Goal: Task Accomplishment & Management: Manage account settings

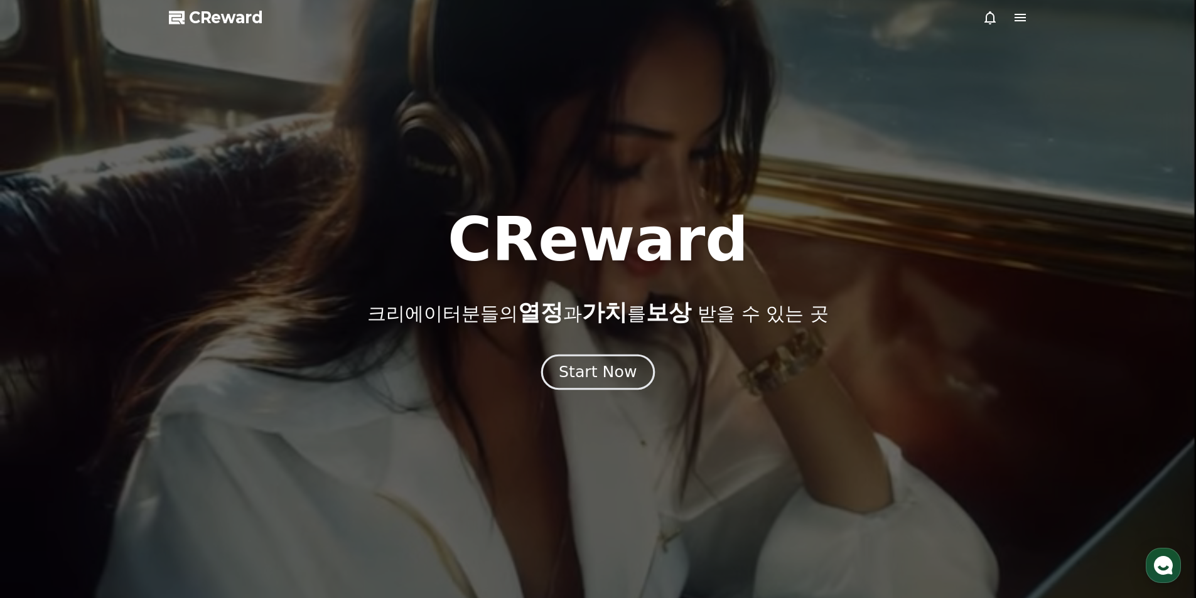
click at [607, 379] on div "Start Now" at bounding box center [598, 372] width 78 height 21
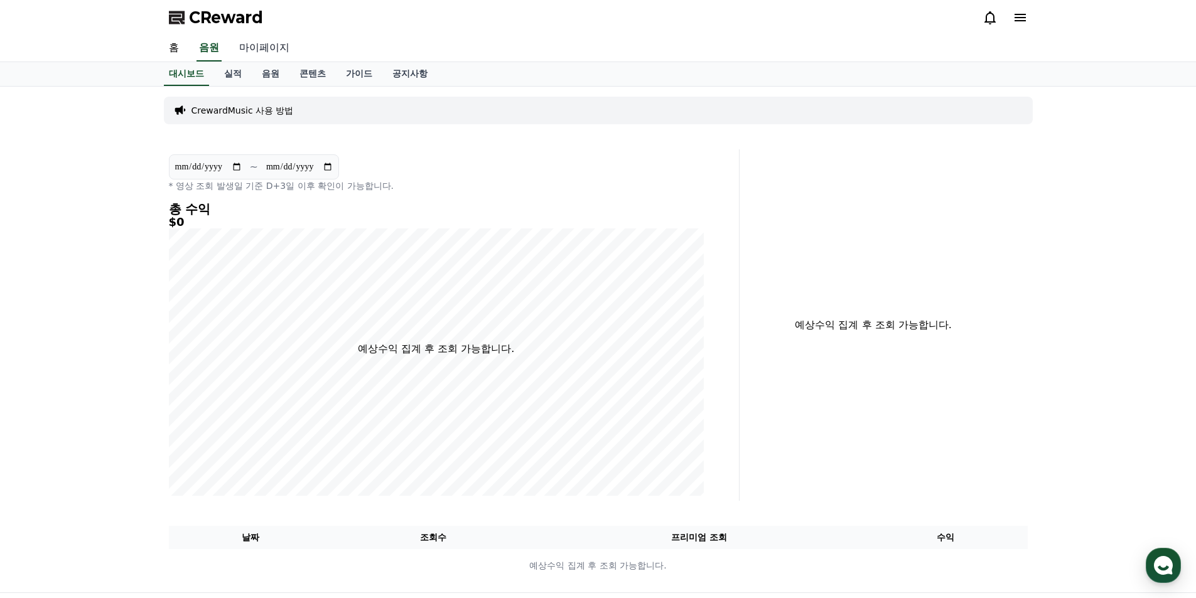
click at [267, 57] on link "마이페이지" at bounding box center [264, 48] width 70 height 26
select select "**********"
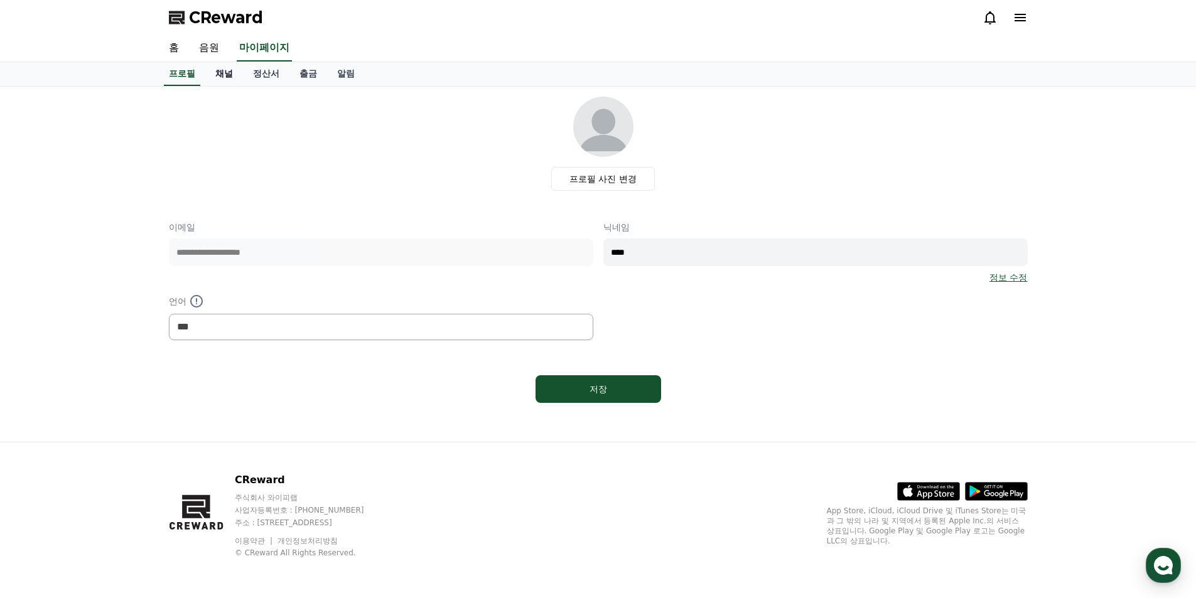
click at [225, 80] on link "채널" at bounding box center [224, 74] width 38 height 24
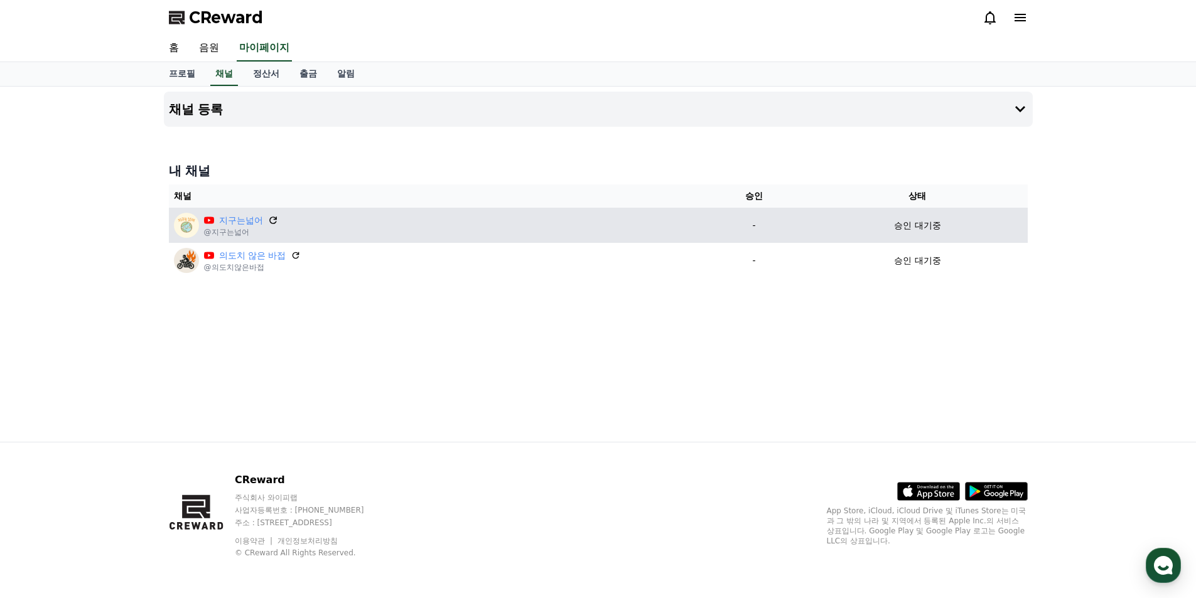
click at [268, 223] on icon at bounding box center [272, 220] width 11 height 11
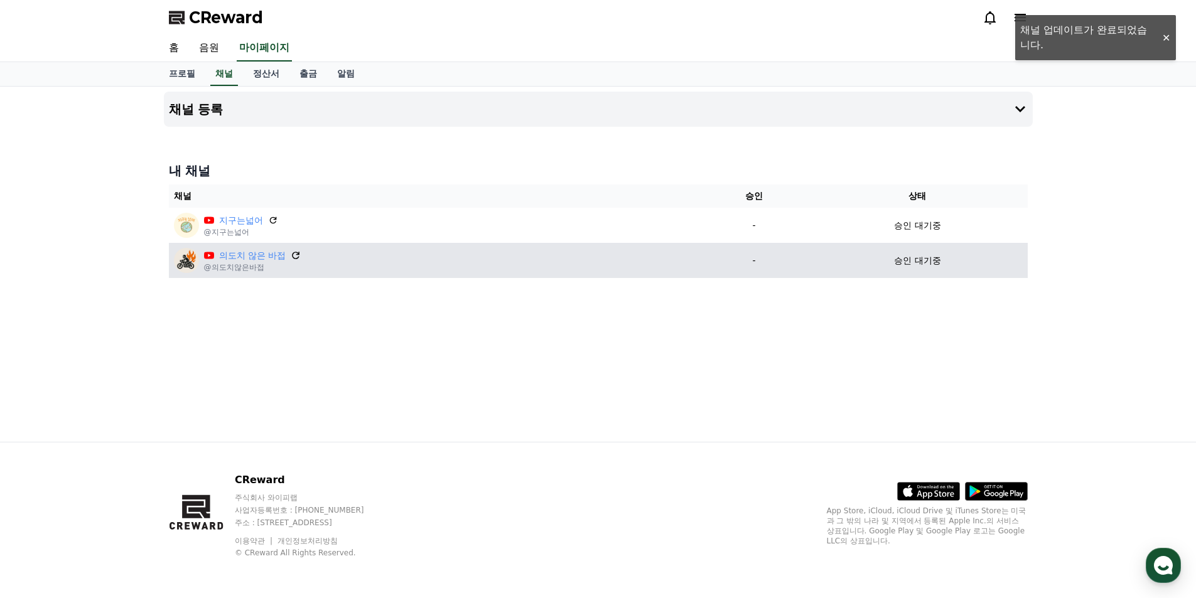
click at [296, 254] on icon at bounding box center [296, 255] width 11 height 11
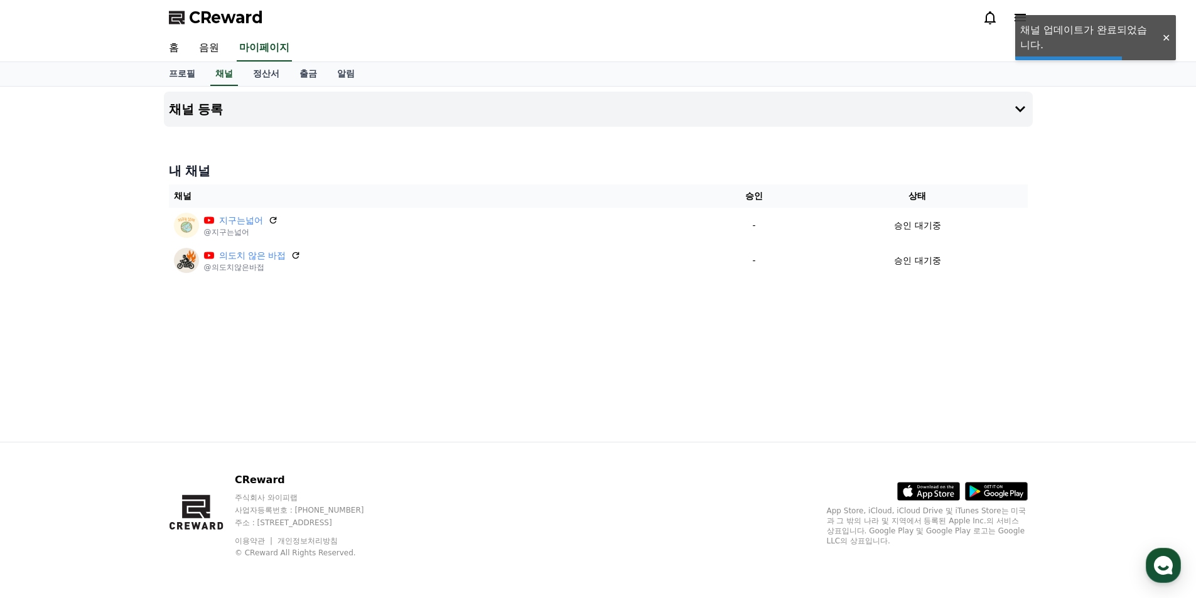
click at [768, 399] on div "채널 등록 내 채널 채널 승인 상태 지구는넓어 @지구는넓어 - 승인 대기중 의도치 않은 바접 @의도치않은바접 - 승인 대기중" at bounding box center [598, 264] width 879 height 355
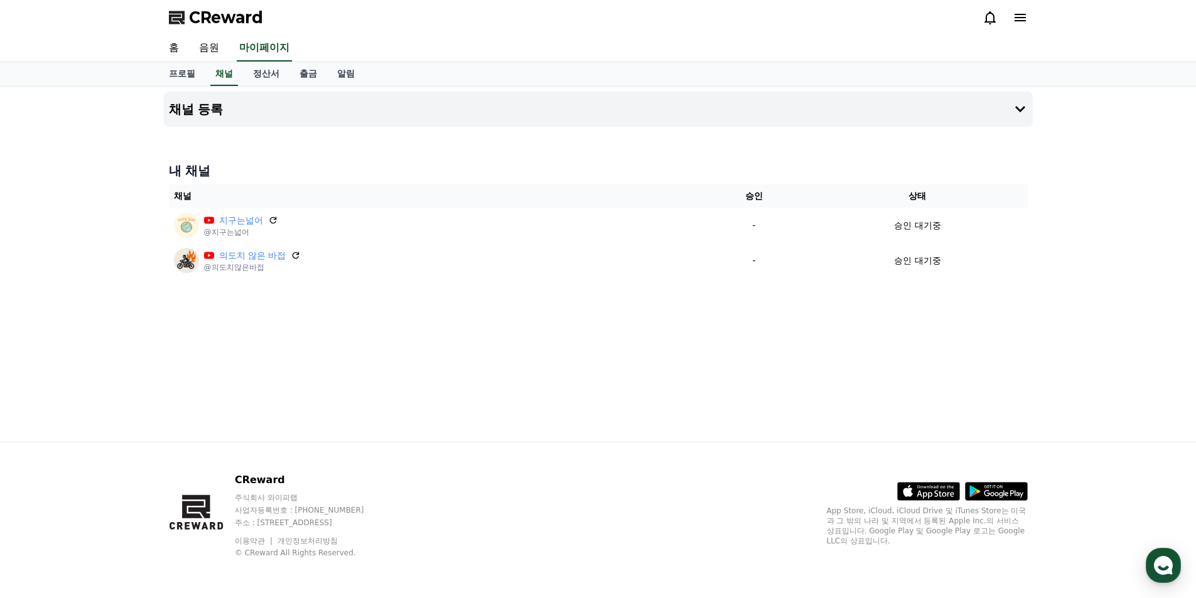
drag, startPoint x: 0, startPoint y: 0, endPoint x: 768, endPoint y: 394, distance: 863.6
click at [768, 394] on div "채널 등록 내 채널 채널 승인 상태 지구는넓어 @지구는넓어 - 승인 대기중 의도치 않은 바접 @의도치않은바접 - 승인 대기중" at bounding box center [598, 264] width 879 height 355
